Goal: Information Seeking & Learning: Check status

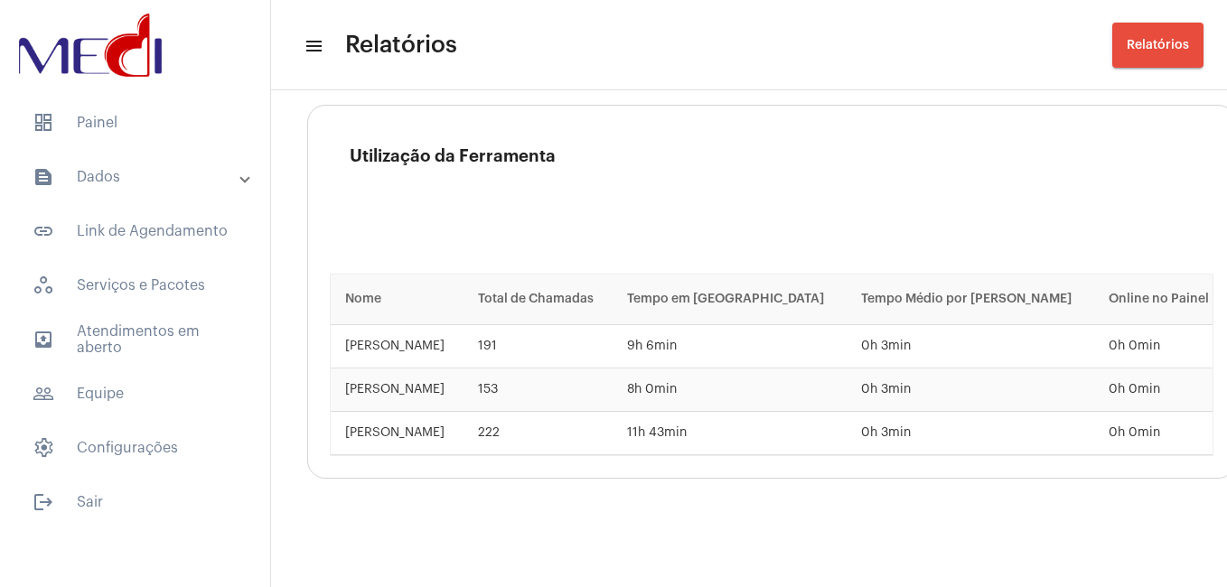
scroll to position [1962, 0]
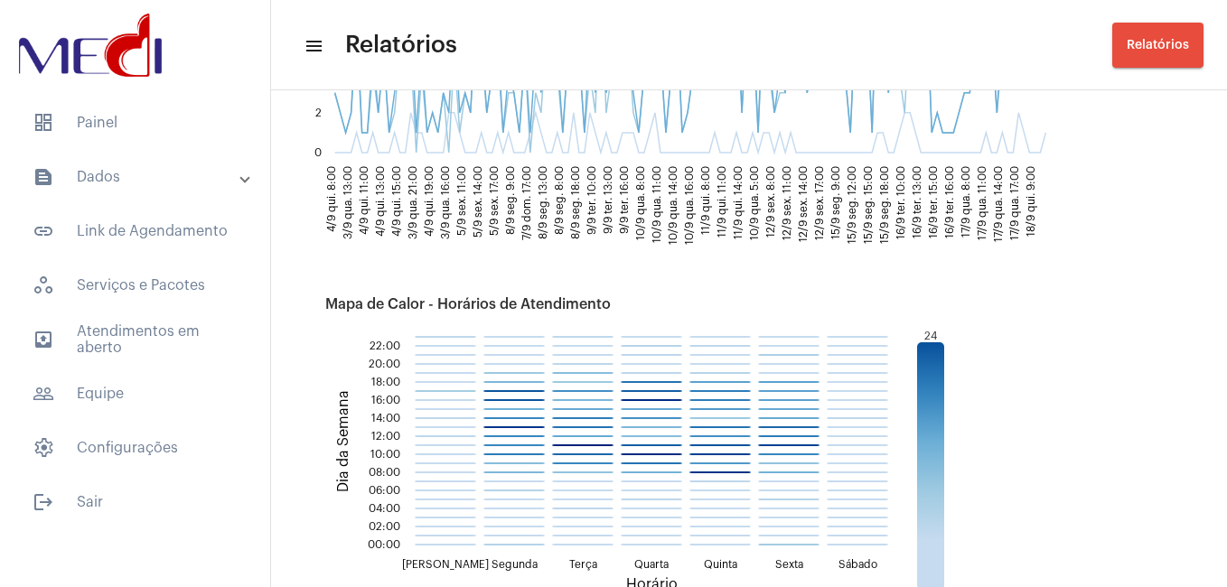
click at [90, 173] on mat-panel-title "text_snippet_outlined Dados" at bounding box center [137, 177] width 209 height 22
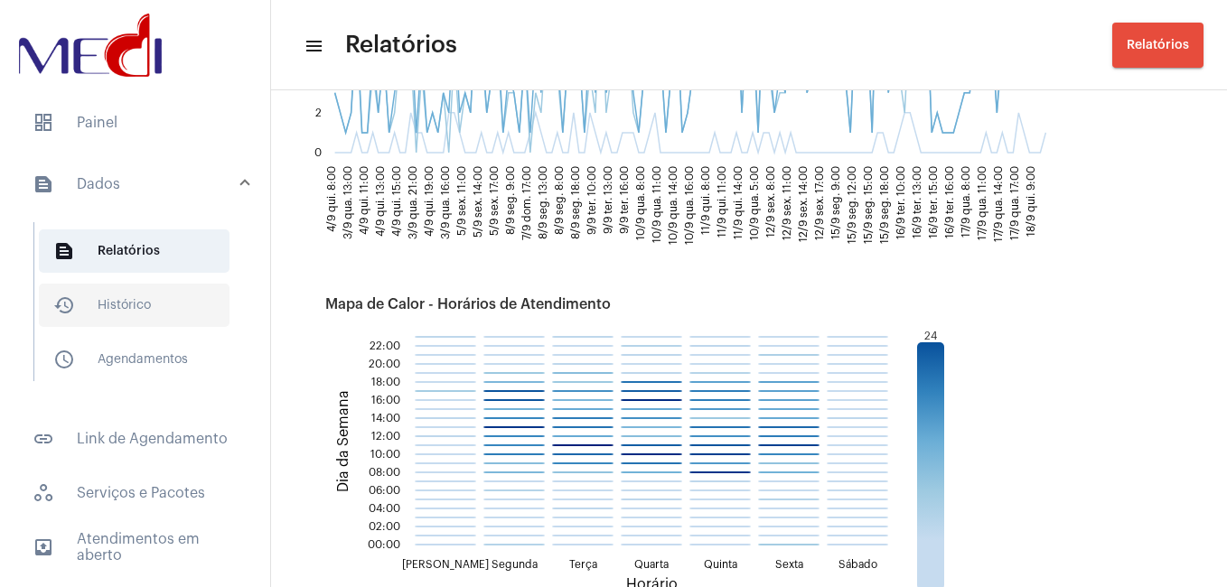
click at [126, 303] on span "history_outlined Histórico" at bounding box center [134, 305] width 191 height 43
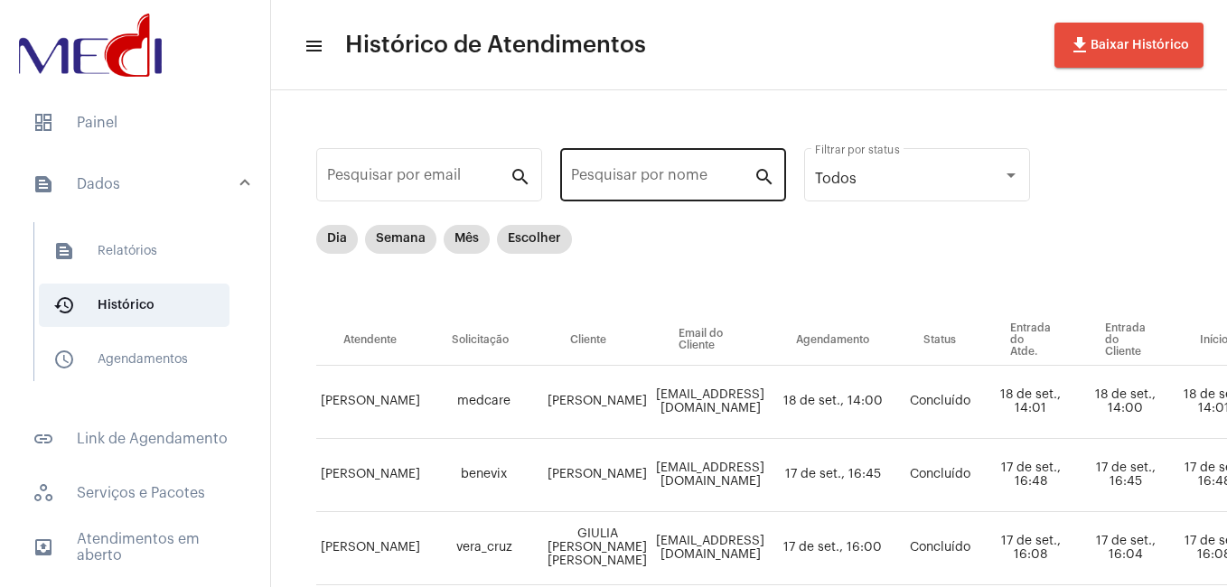
click at [632, 174] on input "Pesquisar por nome" at bounding box center [662, 179] width 183 height 16
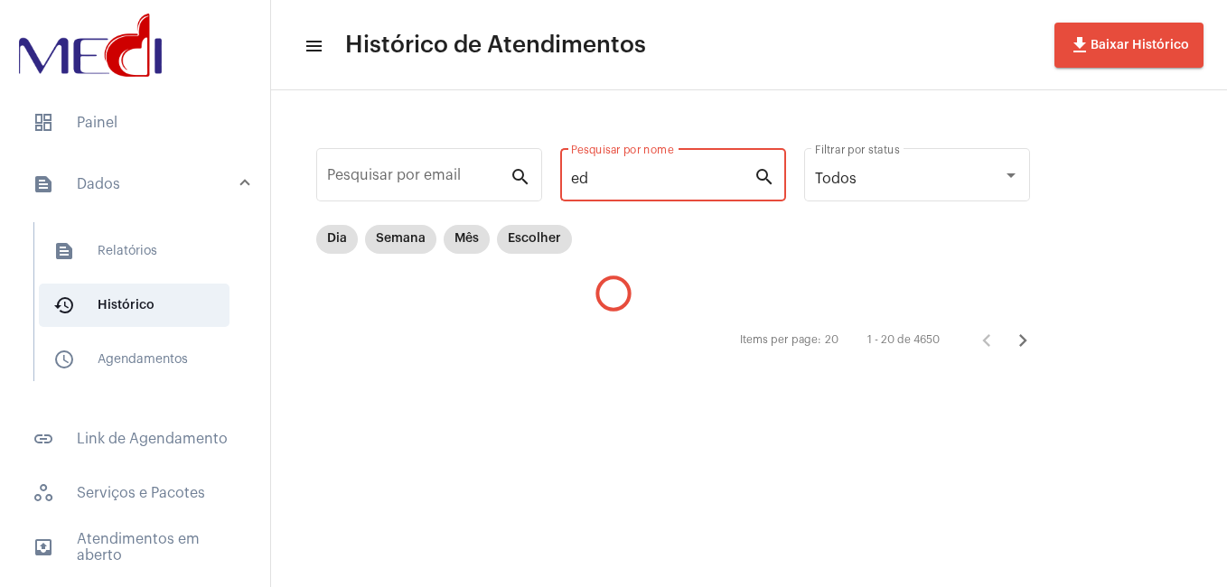
type input "e"
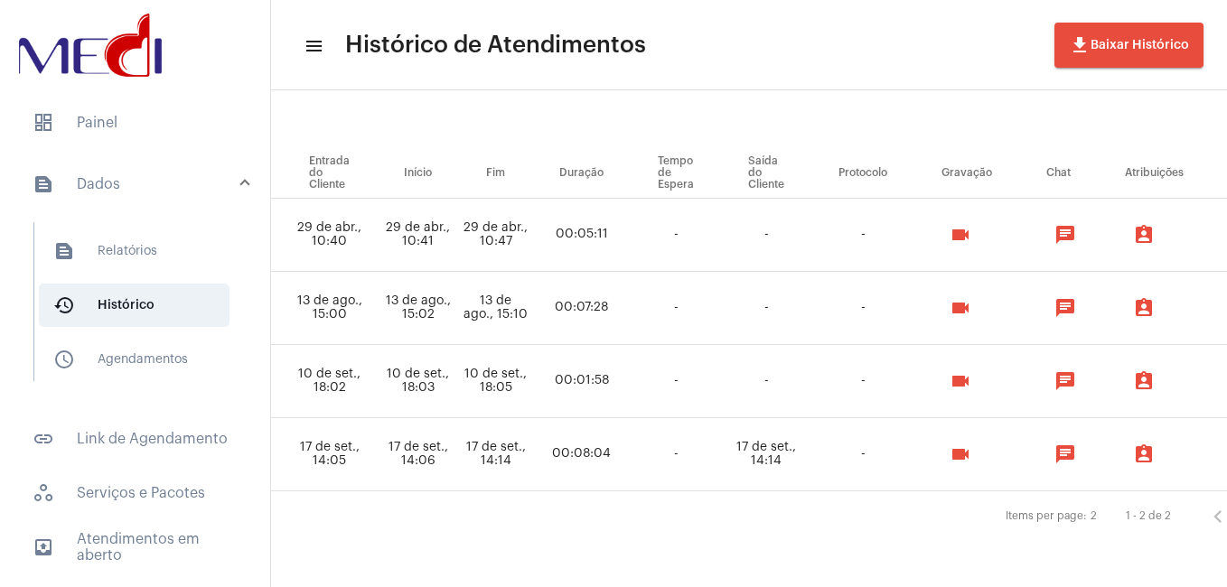
scroll to position [181, 841]
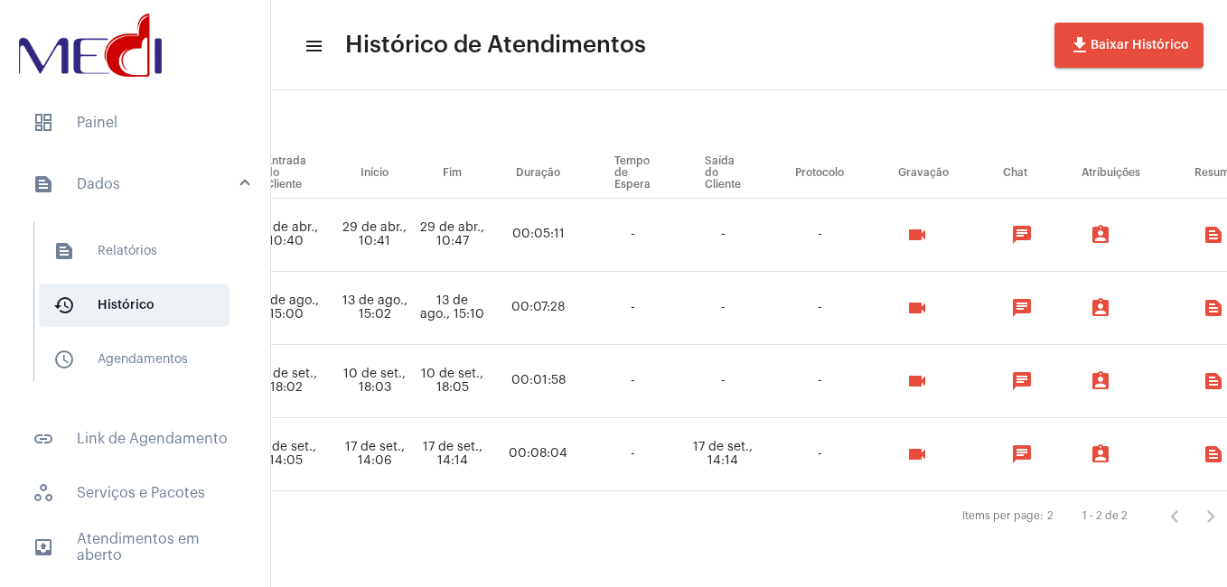
type input "Edileuza"
click at [697, 444] on mat-icon "videocam" at bounding box center [917, 455] width 22 height 22
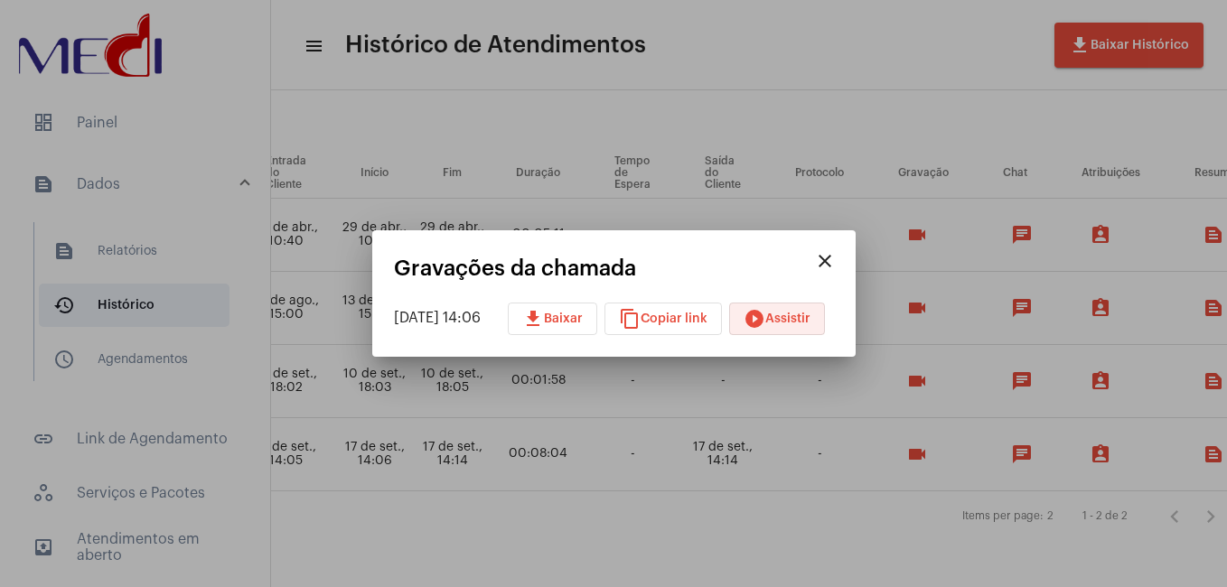
click at [697, 314] on span "play_circle_filled Assistir" at bounding box center [777, 319] width 67 height 13
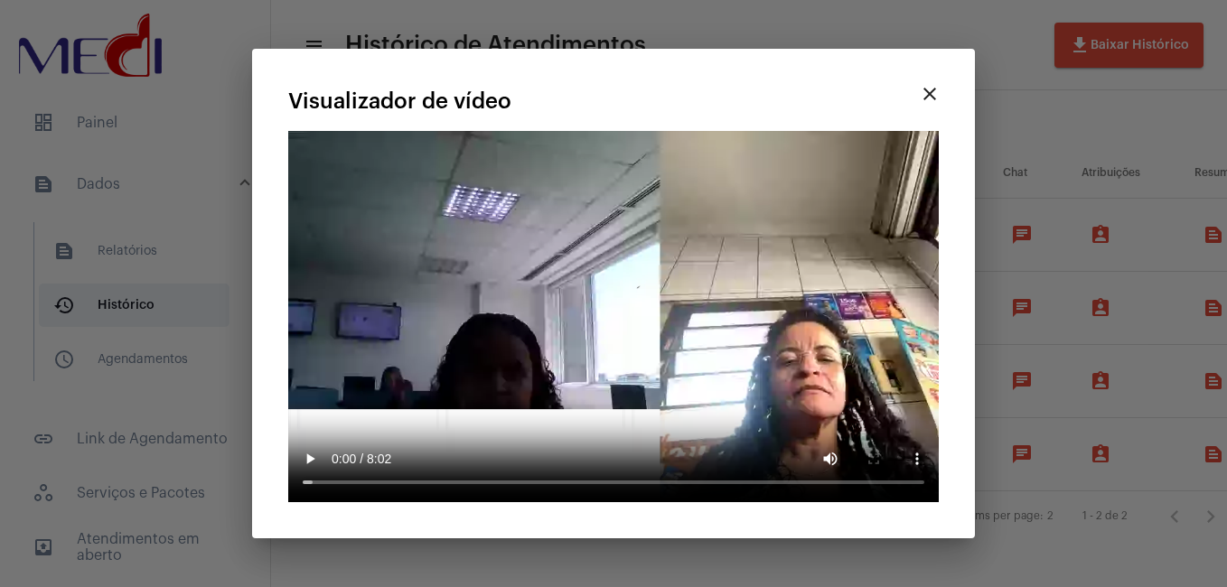
click at [591, 323] on video "Seu navegador não suporta a reprodução deste vídeo." at bounding box center [613, 316] width 651 height 371
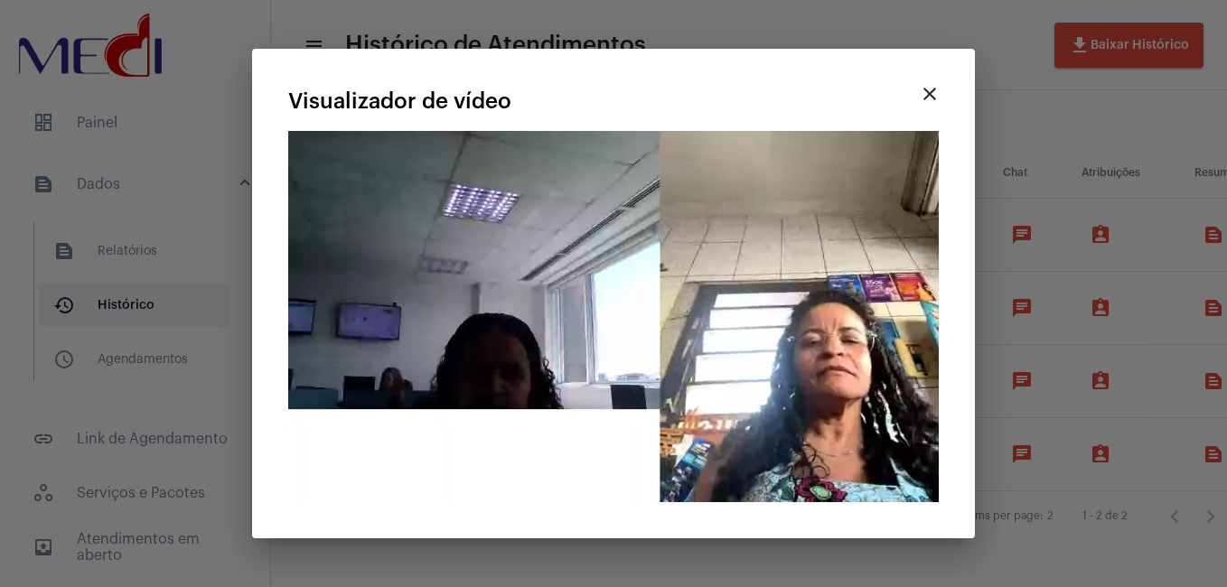
click at [646, 275] on video "Seu navegador não suporta a reprodução deste vídeo." at bounding box center [613, 316] width 651 height 371
